Goal: Communication & Community: Answer question/provide support

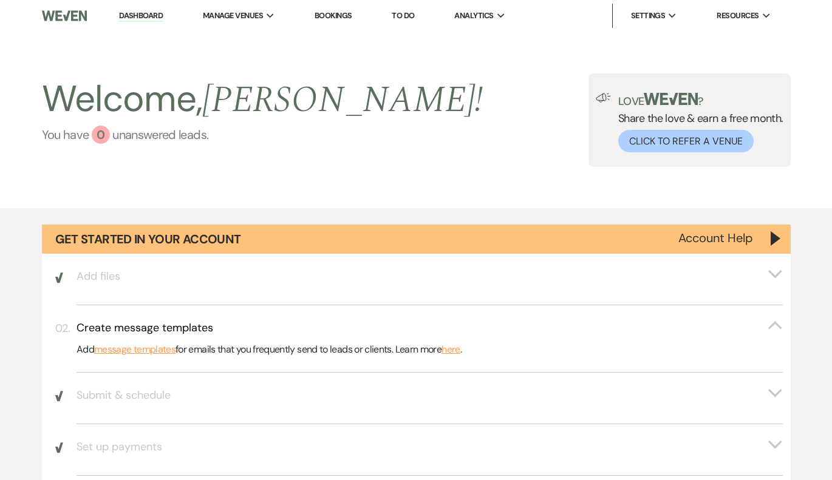
click at [80, 137] on link "You have 0 unanswered lead s ." at bounding box center [262, 135] width 441 height 18
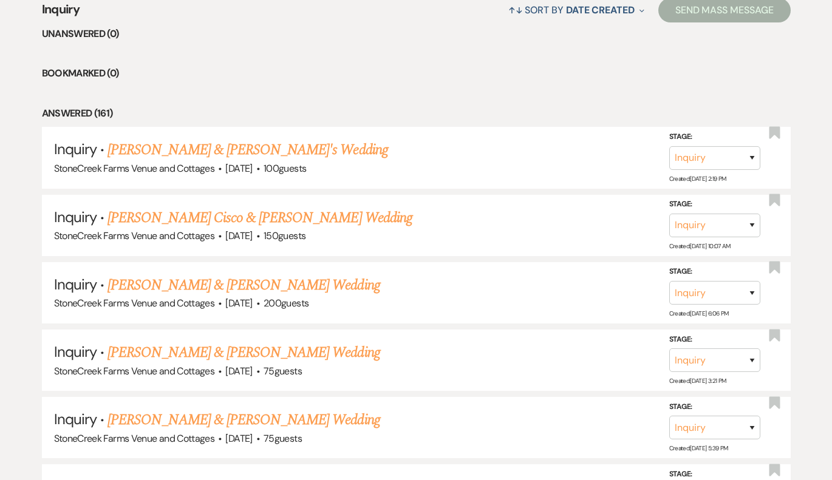
scroll to position [1030, 0]
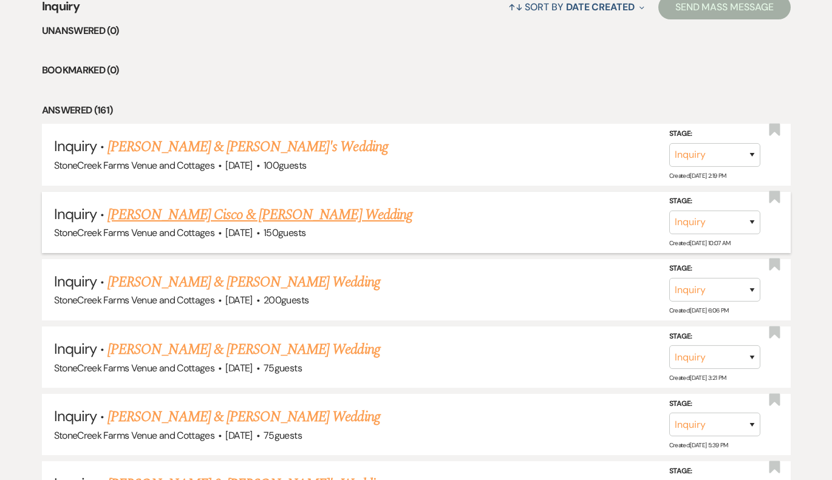
click at [283, 204] on link "[PERSON_NAME] Cisco & [PERSON_NAME] Wedding" at bounding box center [259, 215] width 305 height 22
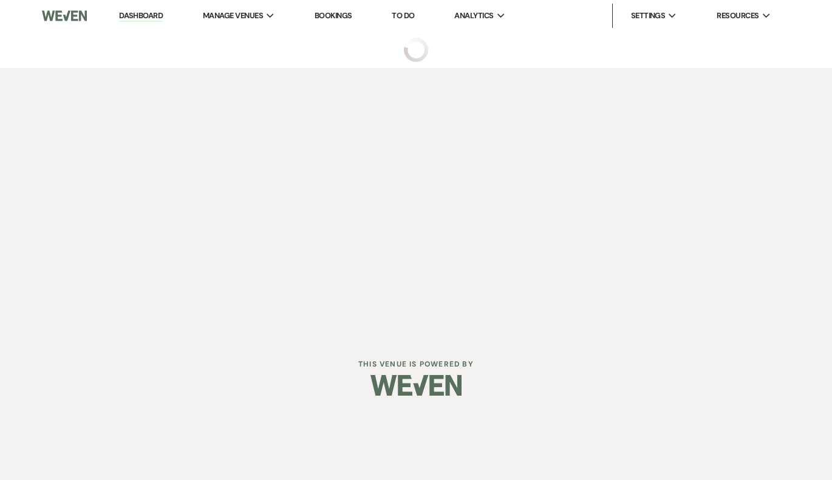
select select "5"
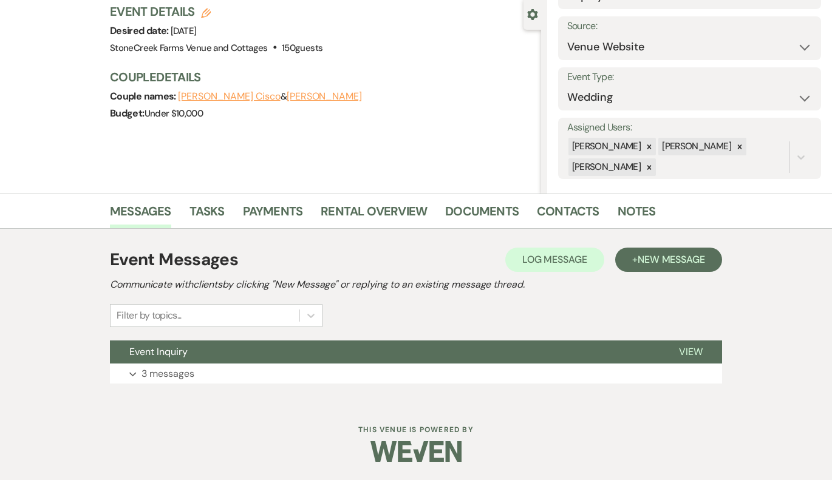
scroll to position [111, 0]
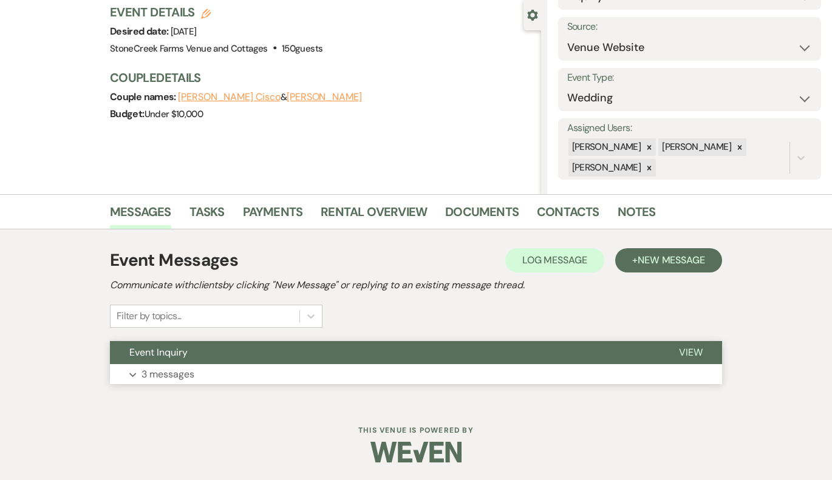
click at [236, 372] on button "Expand 3 messages" at bounding box center [416, 374] width 612 height 21
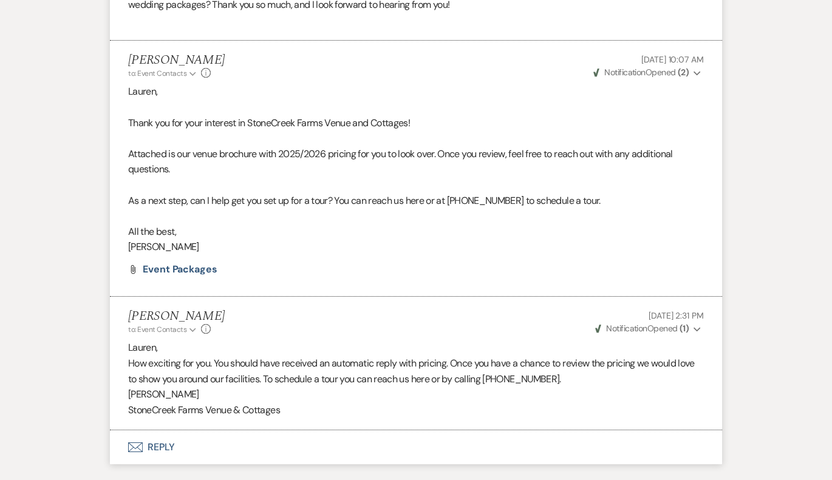
scroll to position [687, 0]
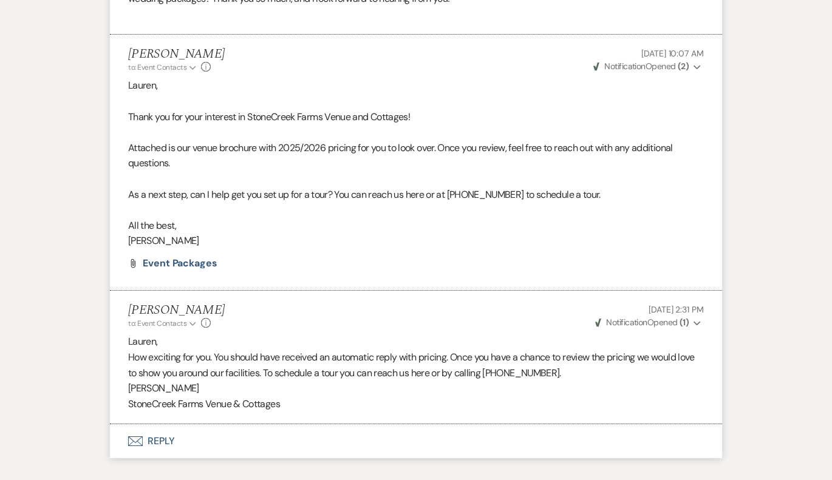
click at [552, 361] on p "How exciting for you. You should have received an automatic reply with pricing.…" at bounding box center [416, 365] width 576 height 31
click at [551, 362] on p "How exciting for you. You should have received an automatic reply with pricing.…" at bounding box center [416, 365] width 576 height 31
drag, startPoint x: 551, startPoint y: 362, endPoint x: 403, endPoint y: 361, distance: 148.8
click at [401, 361] on p "How exciting for you. You should have received an automatic reply with pricing.…" at bounding box center [416, 365] width 576 height 31
click at [391, 383] on p "[PERSON_NAME]" at bounding box center [416, 389] width 576 height 16
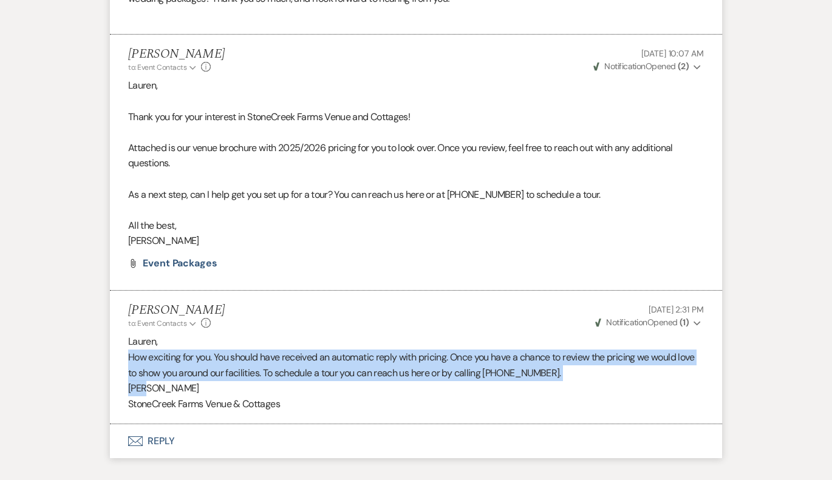
drag, startPoint x: 158, startPoint y: 376, endPoint x: 120, endPoint y: 346, distance: 48.5
click at [120, 346] on li "[PERSON_NAME] to: Event Contacts Expand Info [DATE] 2:31 PM Weven Check Notific…" at bounding box center [416, 358] width 612 height 134
click at [315, 350] on p "How exciting for you. You should have received an automatic reply with pricing.…" at bounding box center [416, 365] width 576 height 31
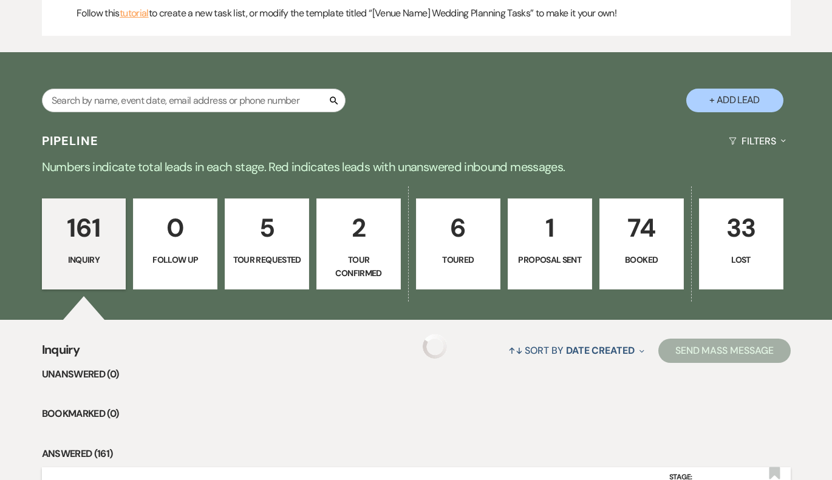
scroll to position [1030, 0]
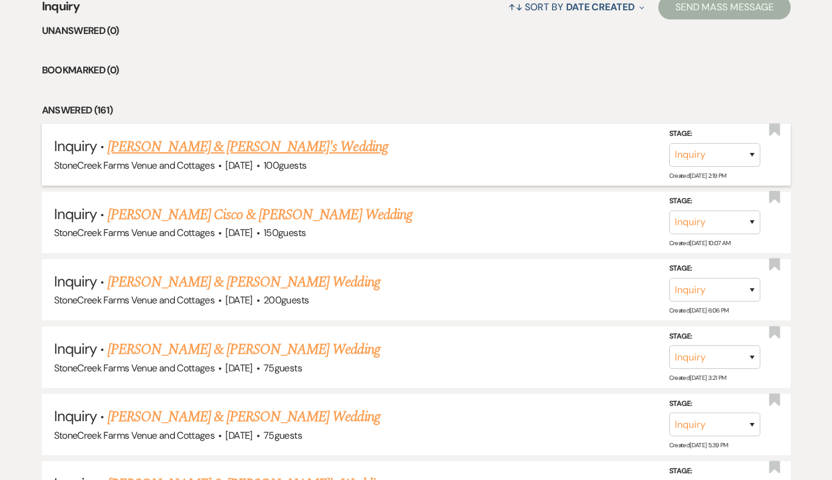
click at [146, 140] on link "[PERSON_NAME] & [PERSON_NAME]'s Wedding" at bounding box center [247, 147] width 281 height 22
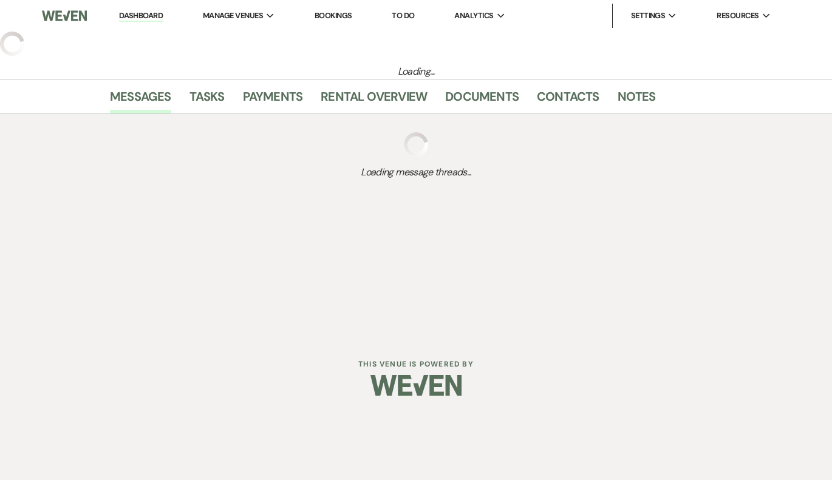
select select "5"
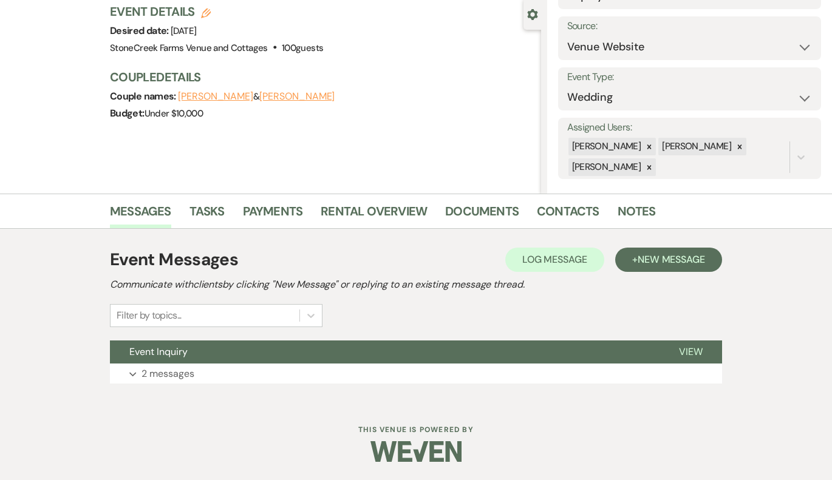
scroll to position [111, 0]
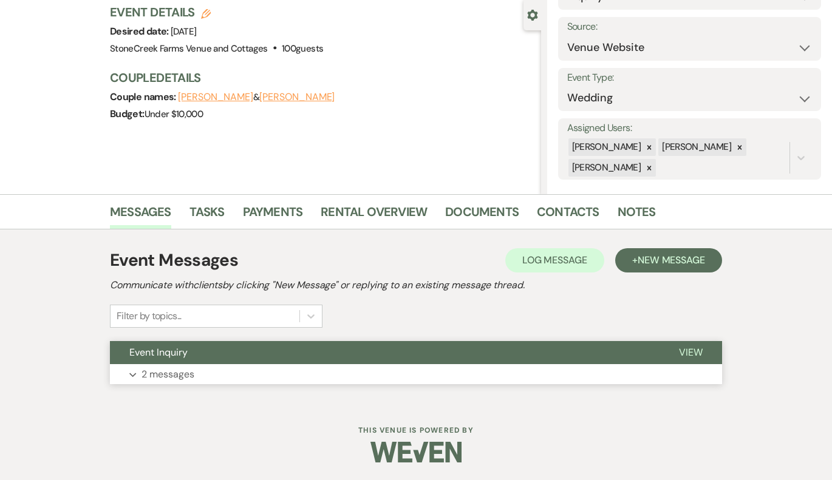
click at [188, 370] on p "2 messages" at bounding box center [167, 375] width 53 height 16
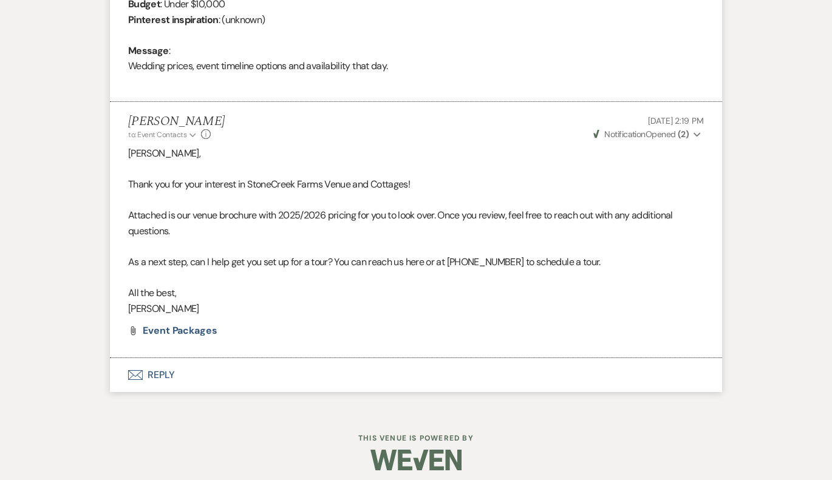
scroll to position [603, 0]
click at [166, 361] on button "Envelope Reply" at bounding box center [416, 376] width 612 height 34
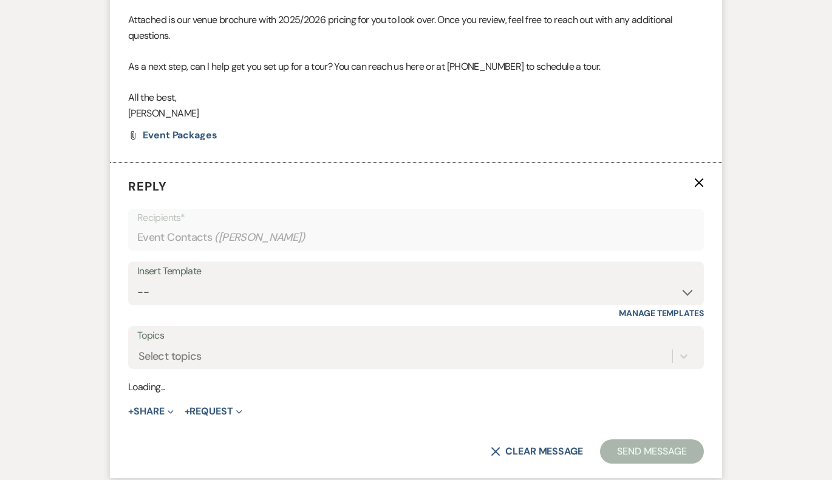
scroll to position [834, 0]
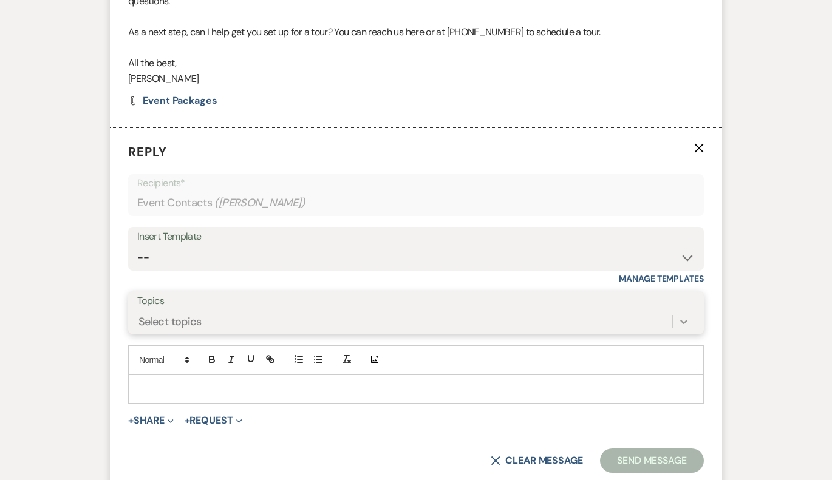
click at [687, 316] on icon at bounding box center [684, 322] width 12 height 12
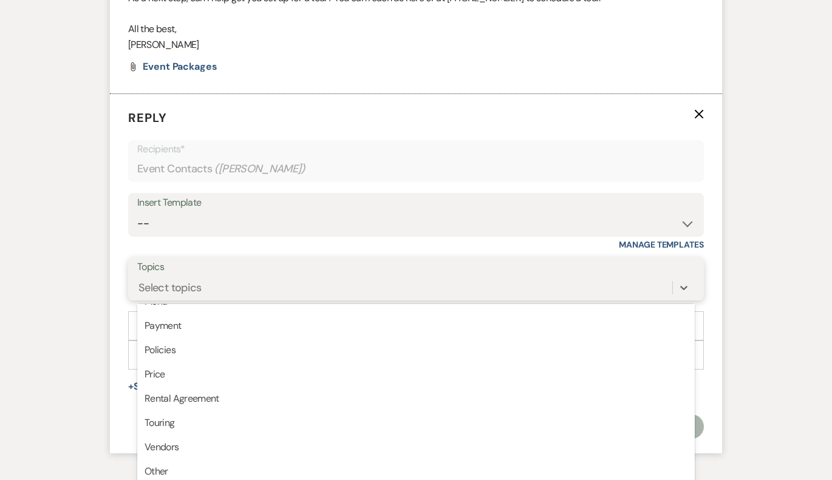
scroll to position [0, 0]
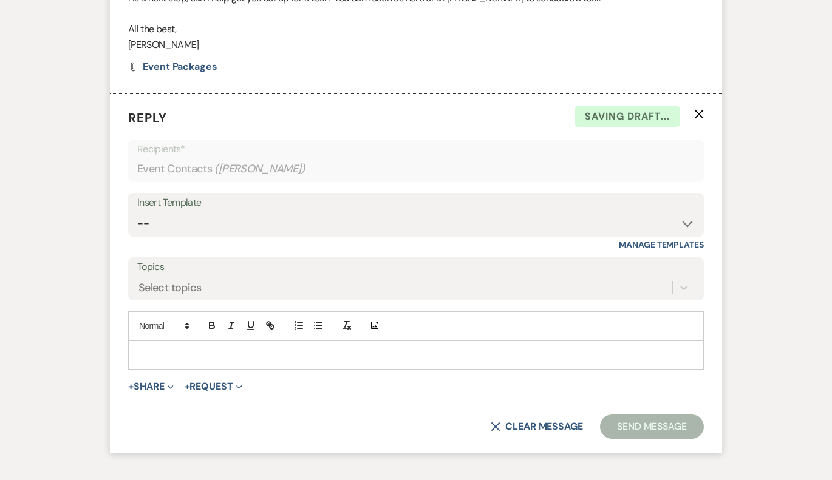
click at [175, 349] on p at bounding box center [416, 355] width 556 height 13
click at [122, 251] on form "Reply X Draft saved! Recipients* Event Contacts ( [PERSON_NAME] ) Insert Templa…" at bounding box center [416, 273] width 612 height 359
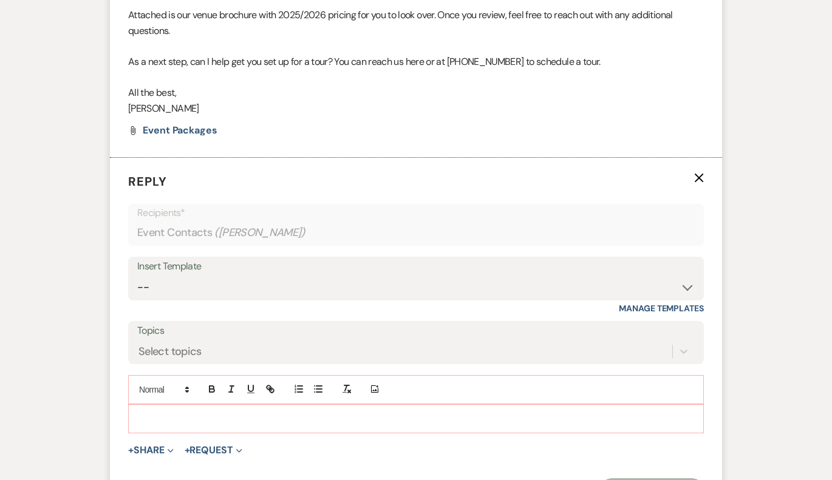
scroll to position [805, 0]
click at [143, 412] on p at bounding box center [416, 418] width 556 height 13
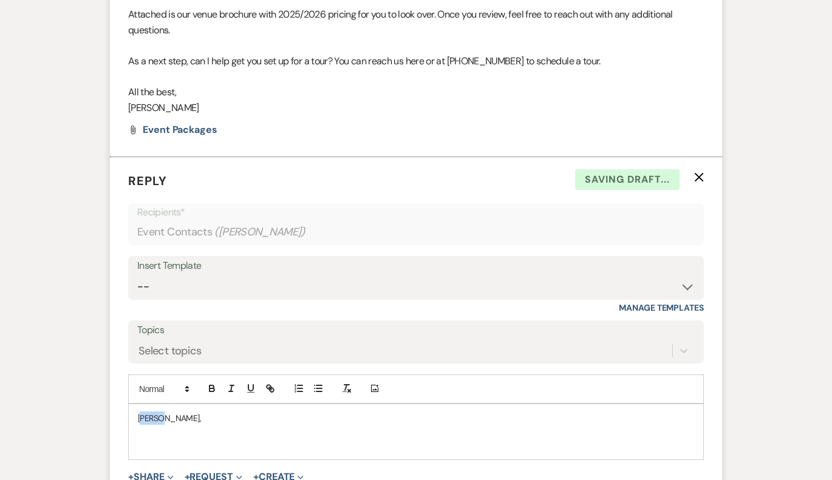
drag, startPoint x: 143, startPoint y: 403, endPoint x: 135, endPoint y: 414, distance: 13.0
click at [44, 135] on div "Messages Tasks Payments Rental Overview Documents Contacts Notes Event Messages…" at bounding box center [416, 38] width 832 height 1077
click at [193, 425] on p at bounding box center [416, 431] width 556 height 13
click at [774, 208] on div "Messages Tasks Payments Rental Overview Documents Contacts Notes Event Messages…" at bounding box center [416, 38] width 832 height 1077
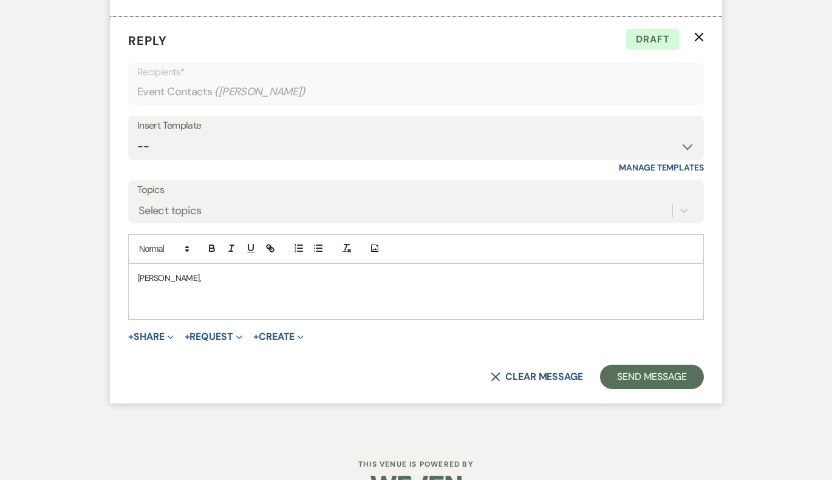
scroll to position [947, 0]
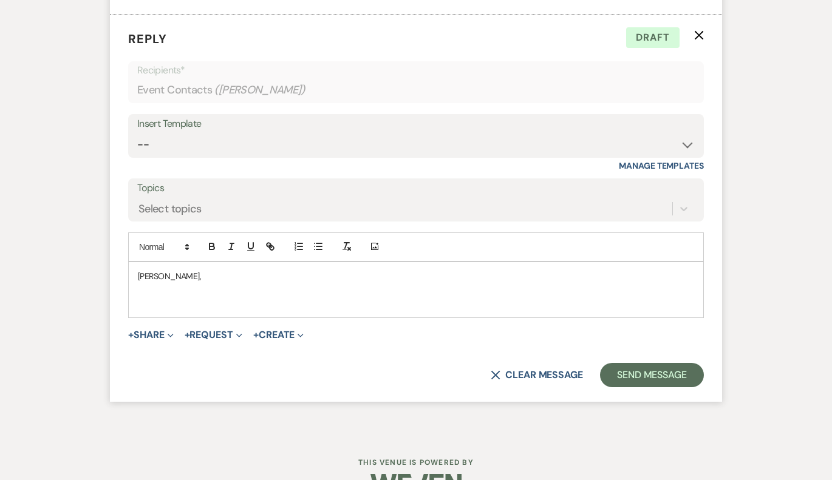
click at [175, 270] on p "[PERSON_NAME]," at bounding box center [416, 276] width 556 height 13
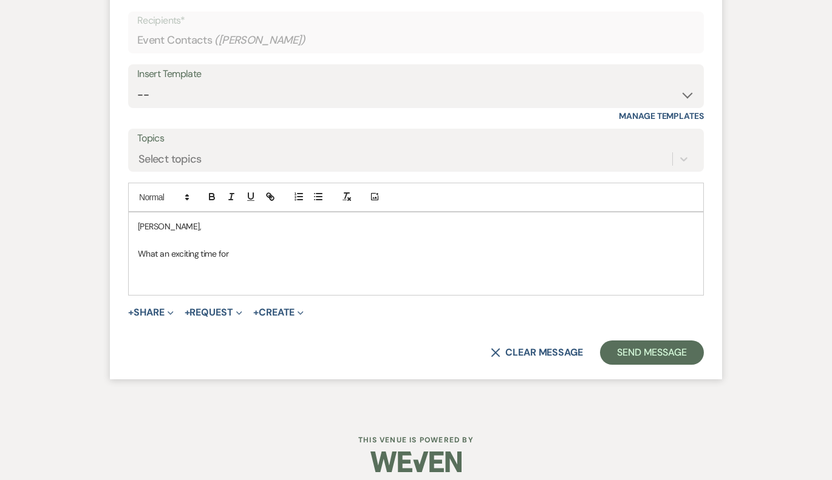
scroll to position [994, 0]
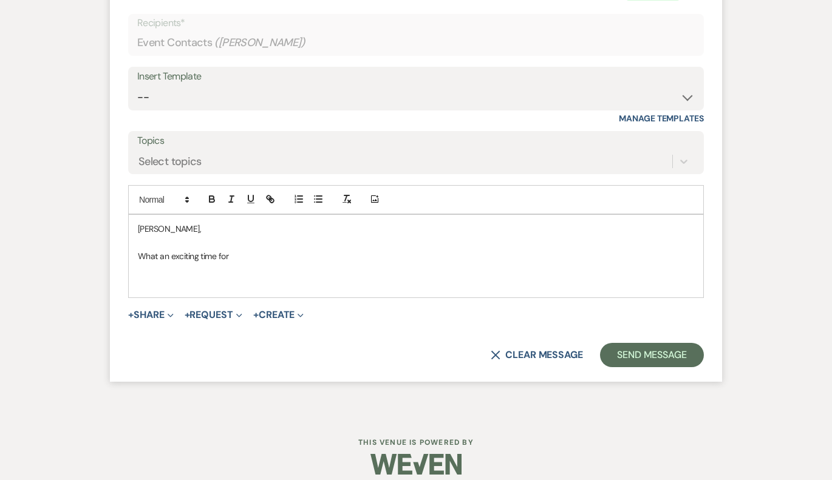
click at [259, 263] on p at bounding box center [416, 269] width 556 height 13
click at [250, 250] on p "What an exciting time for" at bounding box center [416, 256] width 556 height 13
click at [249, 250] on p "What an exciting time for [PERSON_NAME] & [PERSON_NAME]" at bounding box center [416, 256] width 556 height 13
click at [291, 250] on p "What an exciting time for [PERSON_NAME] & [PERSON_NAME]" at bounding box center [416, 256] width 556 height 13
click at [372, 250] on p "What an exciting time for [PERSON_NAME] & [PERSON_NAME]! You should have receiv…" at bounding box center [416, 256] width 556 height 13
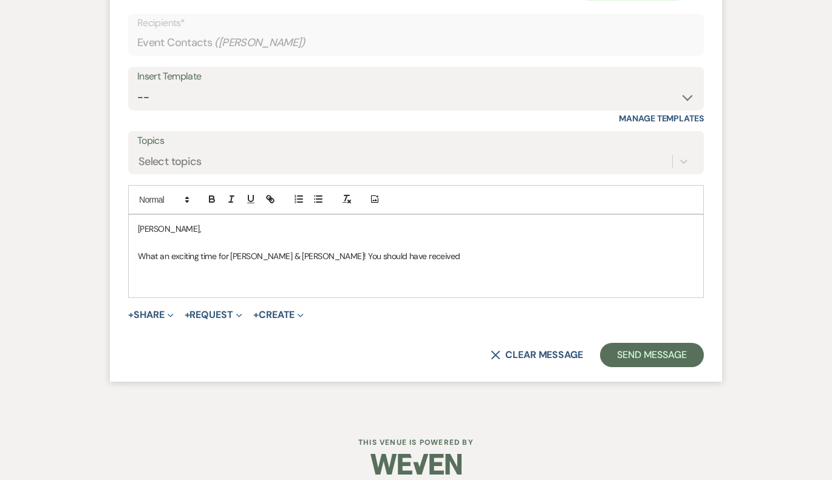
click at [384, 250] on p "What an exciting time for [PERSON_NAME] & [PERSON_NAME]! You should have receiv…" at bounding box center [416, 256] width 556 height 13
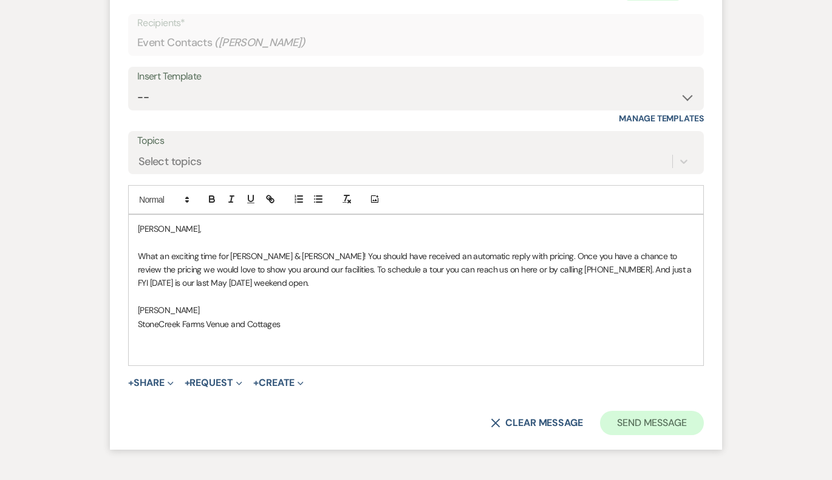
click at [663, 411] on button "Send Message" at bounding box center [652, 423] width 104 height 24
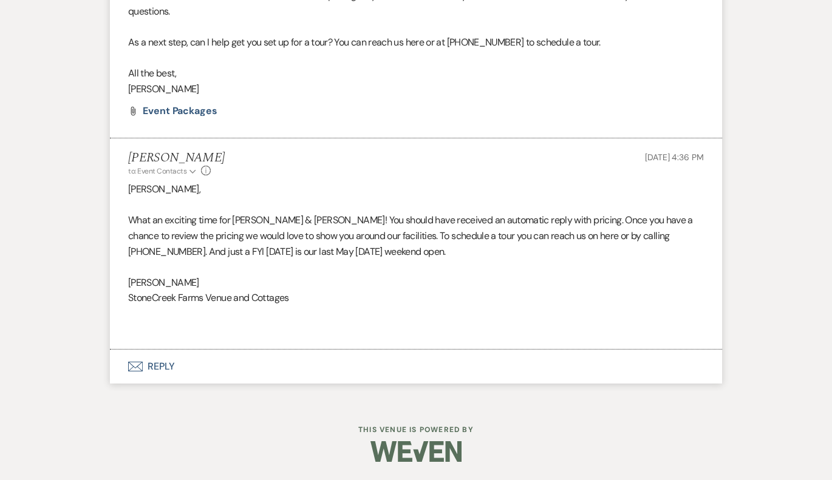
scroll to position [810, 0]
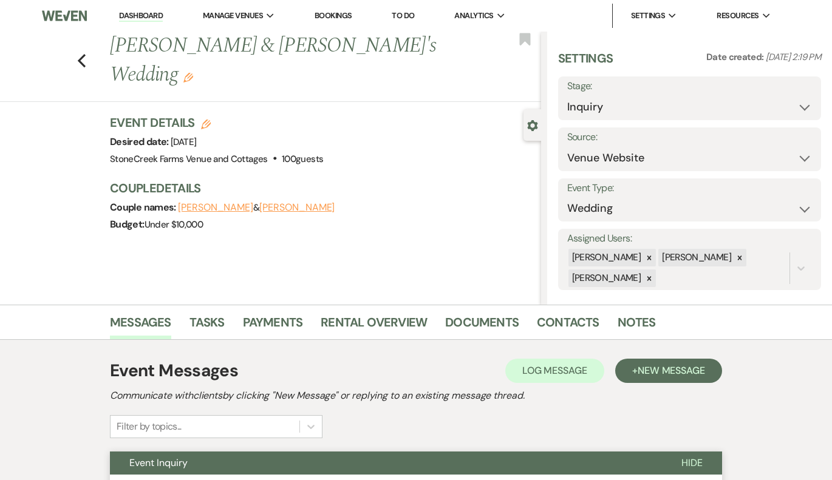
scroll to position [0, 0]
click at [50, 15] on img at bounding box center [65, 16] width 46 height 26
